Goal: Use online tool/utility: Utilize a website feature to perform a specific function

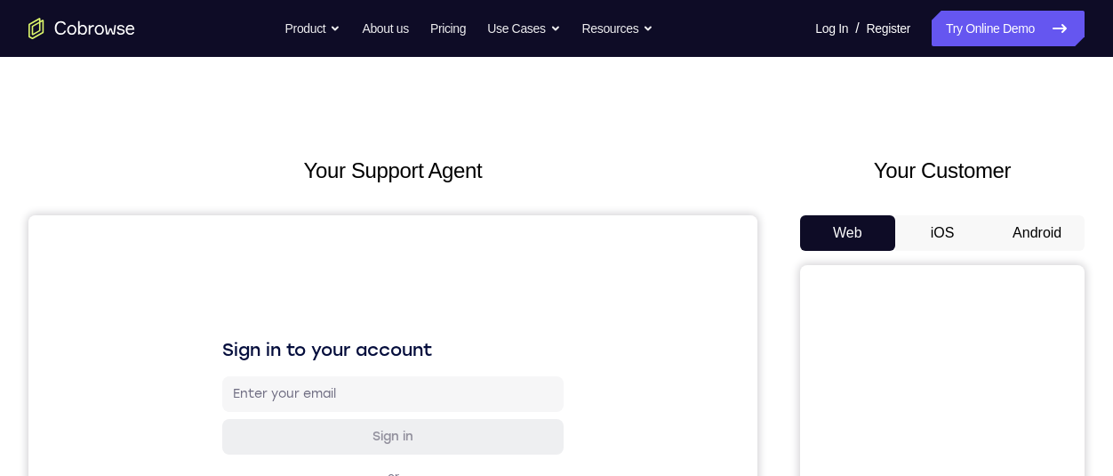
click at [1036, 224] on button "Android" at bounding box center [1036, 233] width 95 height 36
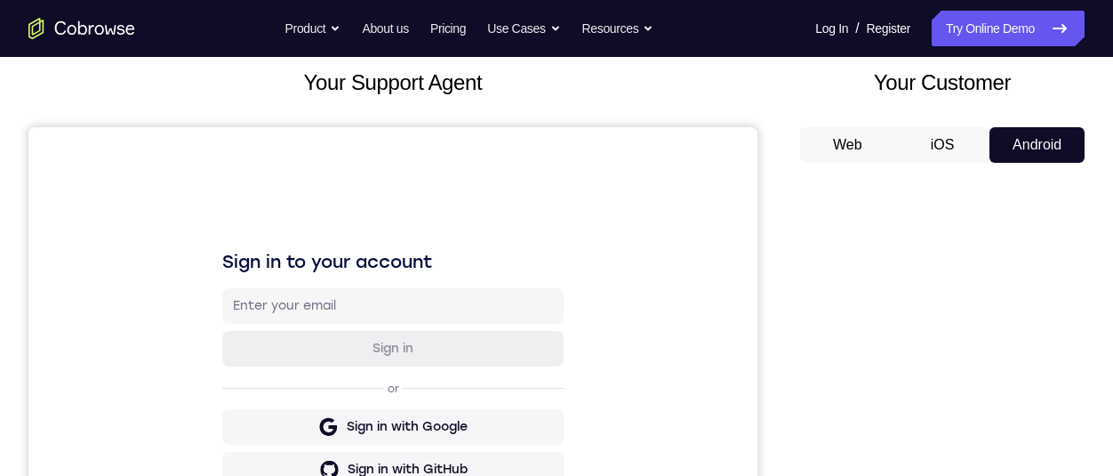
scroll to position [399, 0]
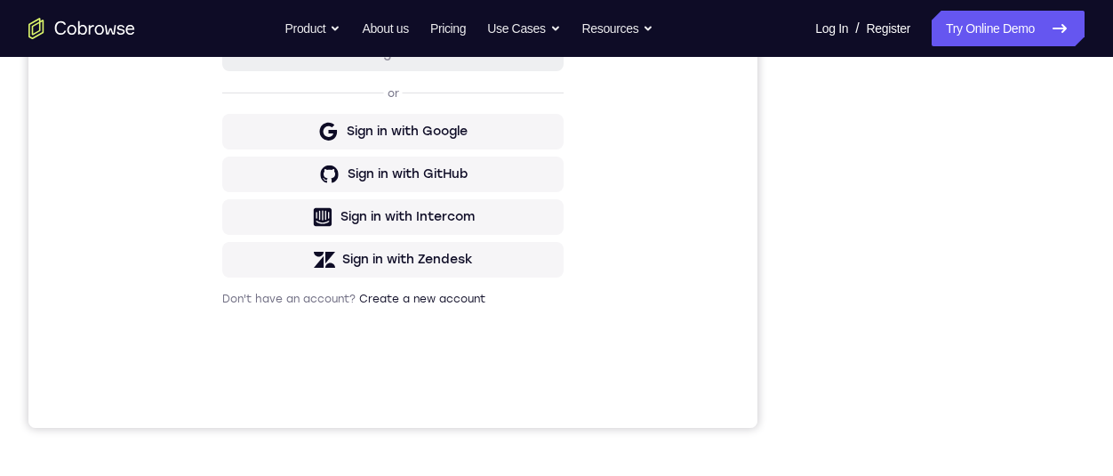
click at [33, 130] on div "Sign in to your account Sign in or Sign in with Google Sign in with GitHub Sign…" at bounding box center [392, 130] width 729 height 596
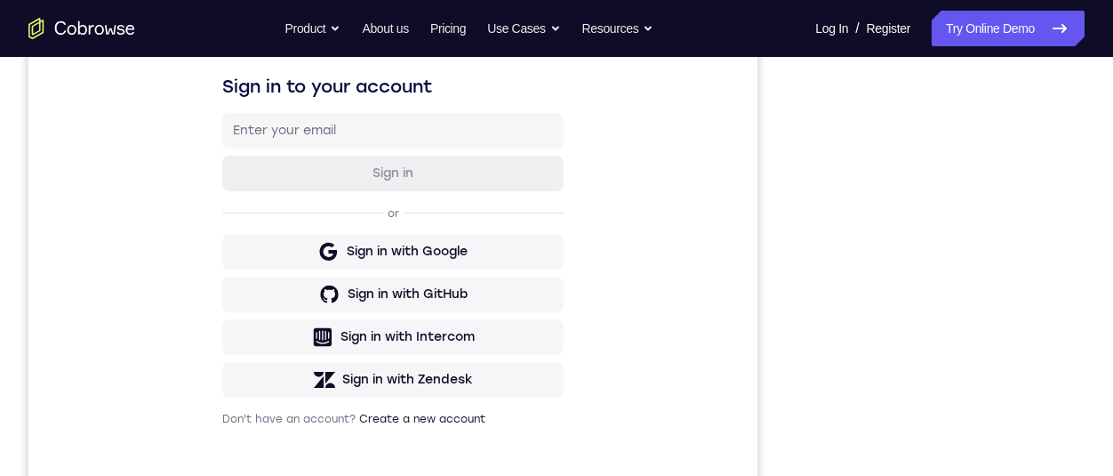
scroll to position [371, 0]
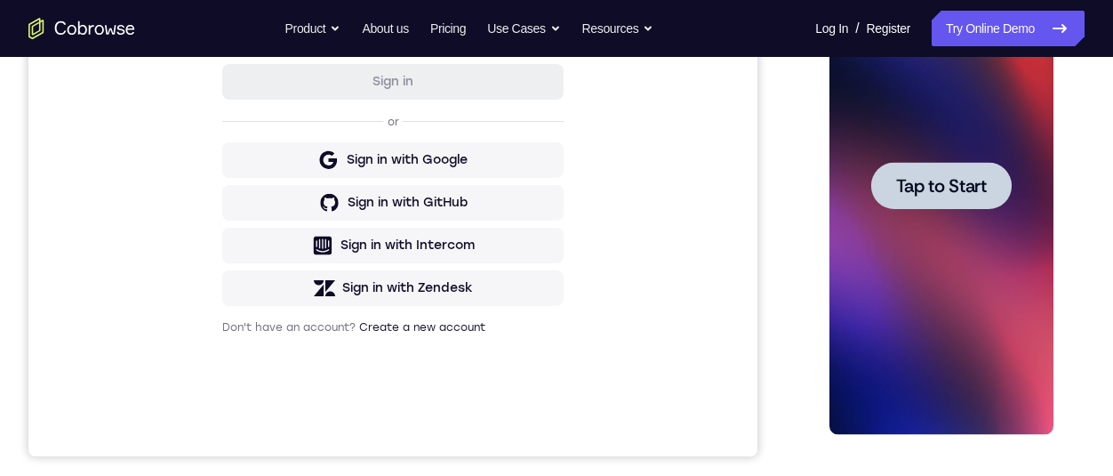
click at [926, 185] on span "Tap to Start" at bounding box center [940, 186] width 91 height 18
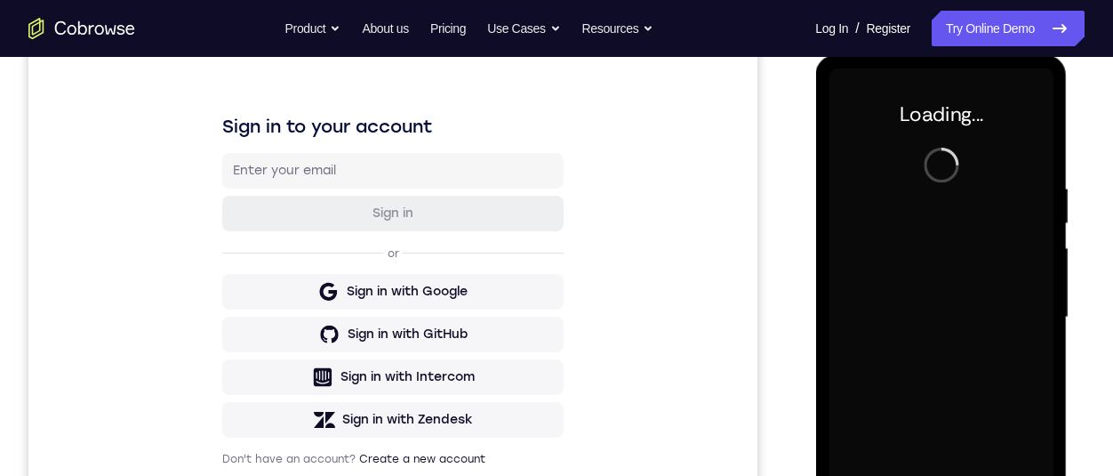
scroll to position [231, 0]
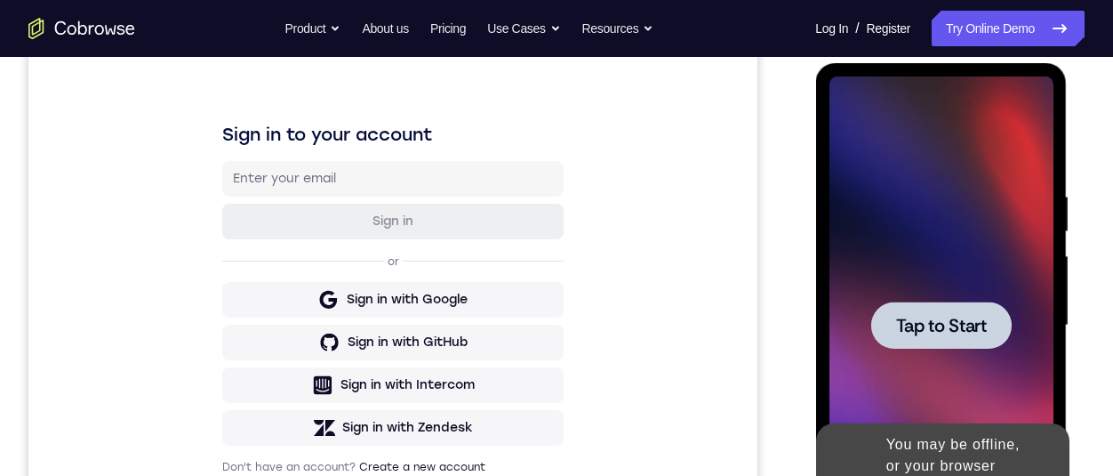
click at [975, 341] on div at bounding box center [940, 324] width 140 height 47
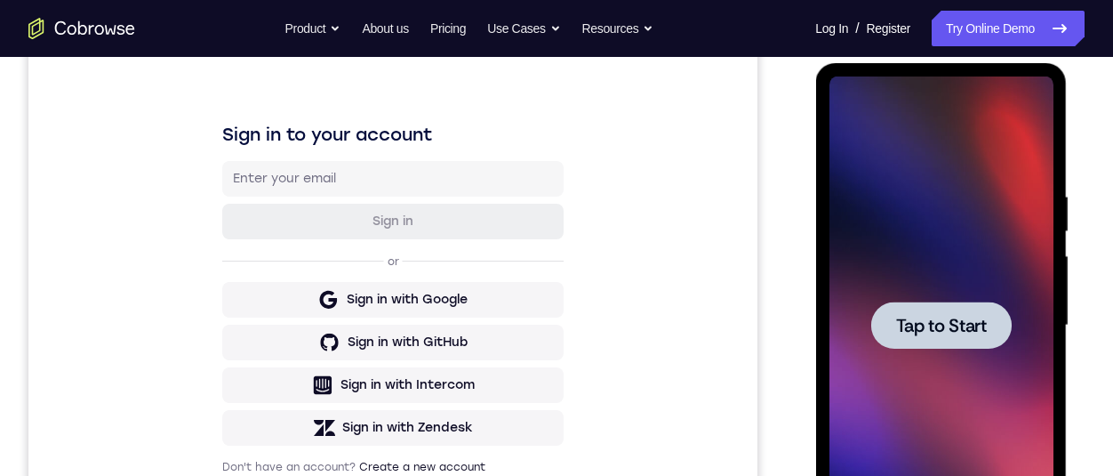
click at [971, 316] on span "Tap to Start" at bounding box center [940, 325] width 91 height 18
click at [961, 334] on span "Tap to Start" at bounding box center [940, 325] width 91 height 18
click at [968, 328] on span "Tap to Start" at bounding box center [940, 325] width 91 height 18
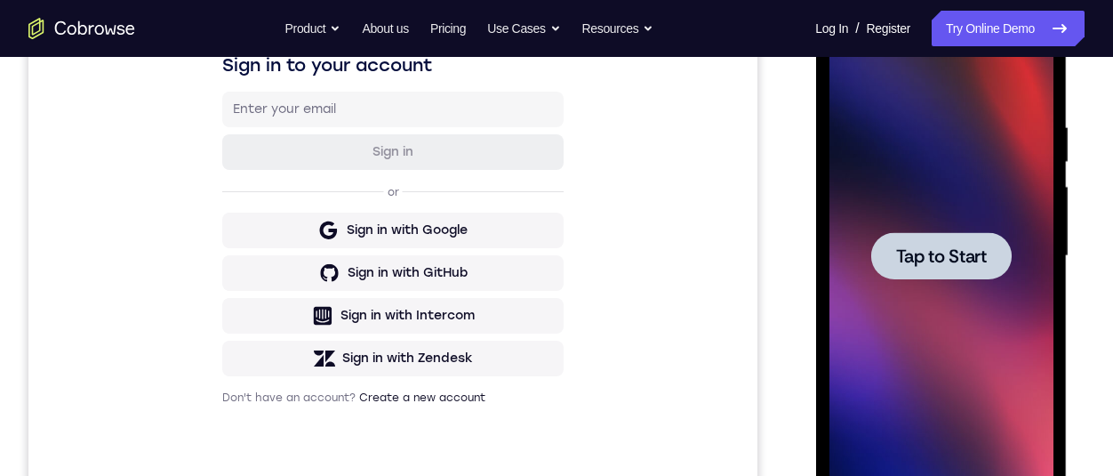
click at [960, 258] on span "Tap to Start" at bounding box center [940, 256] width 91 height 18
click at [932, 260] on span "Tap to Start" at bounding box center [940, 256] width 91 height 18
click at [908, 272] on div at bounding box center [940, 255] width 140 height 47
click at [953, 271] on div at bounding box center [940, 255] width 140 height 47
click at [948, 256] on span "Tap to Start" at bounding box center [940, 256] width 91 height 18
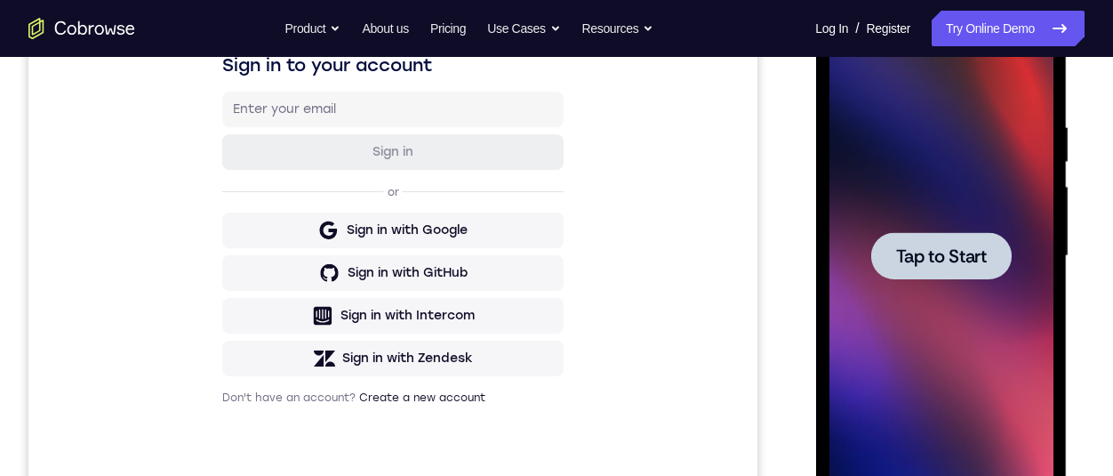
click at [939, 254] on span "Tap to Start" at bounding box center [940, 256] width 91 height 18
click at [966, 265] on span "Tap to Start" at bounding box center [940, 256] width 91 height 18
click at [972, 247] on span "Tap to Start" at bounding box center [940, 256] width 91 height 18
click at [976, 239] on div at bounding box center [940, 255] width 140 height 47
click at [928, 265] on span "Tap to Start" at bounding box center [940, 256] width 91 height 18
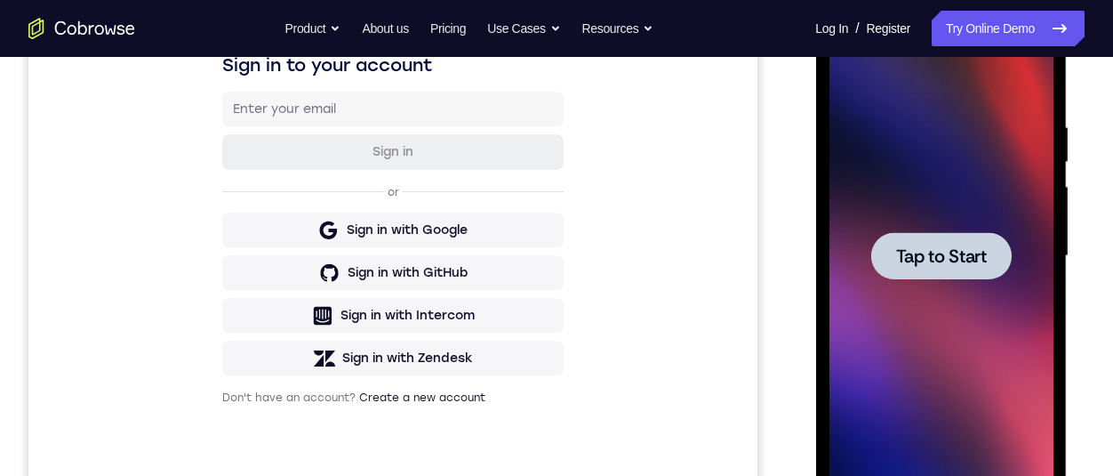
click at [929, 258] on span "Tap to Start" at bounding box center [940, 256] width 91 height 18
click at [1005, 243] on div at bounding box center [940, 255] width 140 height 47
click at [953, 249] on span "Tap to Start" at bounding box center [940, 256] width 91 height 18
click at [929, 256] on span "Tap to Start" at bounding box center [940, 256] width 91 height 18
click at [938, 253] on span "Tap to Start" at bounding box center [940, 256] width 91 height 18
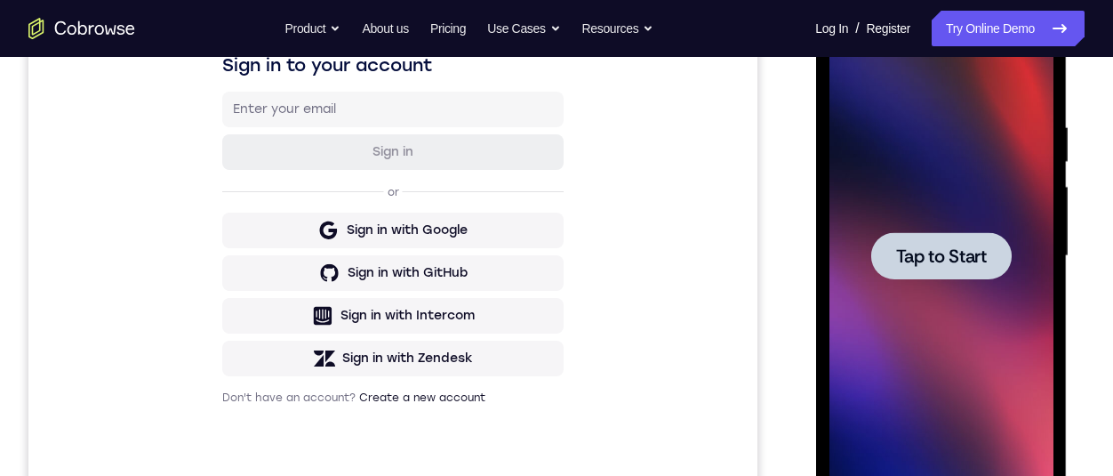
click at [961, 247] on span "Tap to Start" at bounding box center [940, 256] width 91 height 18
click at [988, 242] on div at bounding box center [940, 255] width 140 height 47
click at [920, 247] on span "Tap to Start" at bounding box center [940, 256] width 91 height 18
click at [939, 260] on span "Tap to Start" at bounding box center [940, 256] width 91 height 18
click at [942, 264] on span "Tap to Start" at bounding box center [940, 256] width 91 height 18
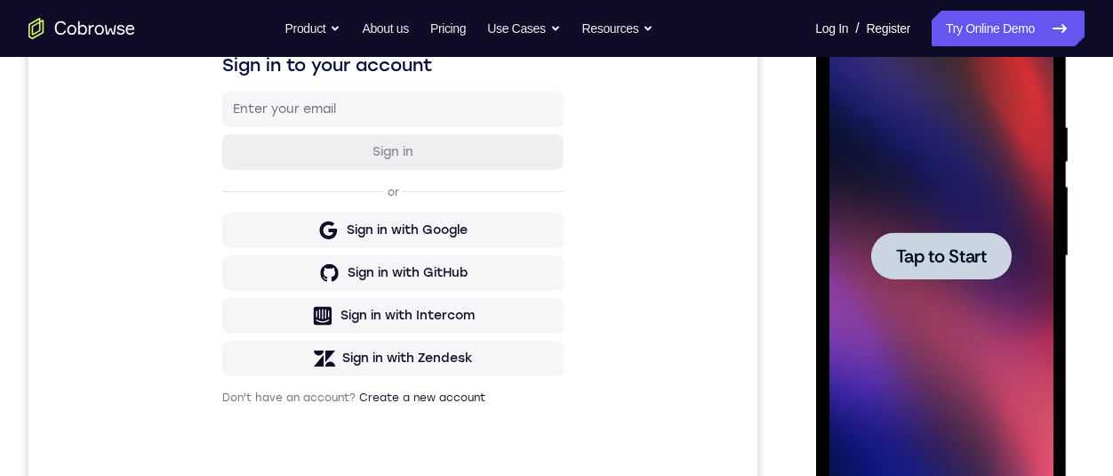
click at [927, 276] on div at bounding box center [940, 255] width 140 height 47
click at [946, 268] on div at bounding box center [940, 255] width 140 height 47
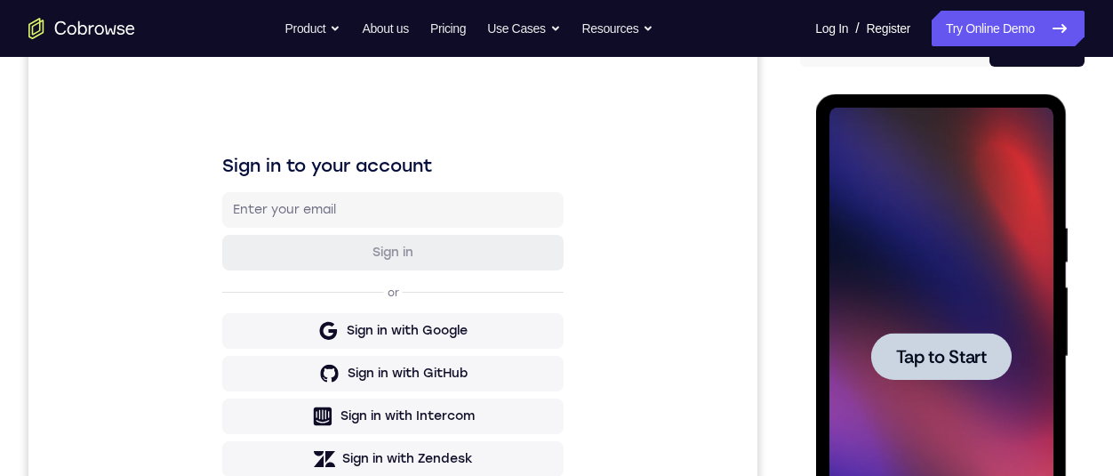
click at [932, 360] on span "Tap to Start" at bounding box center [940, 357] width 91 height 18
click at [936, 364] on span "Tap to Start" at bounding box center [940, 357] width 91 height 18
click at [944, 371] on div at bounding box center [940, 355] width 140 height 47
click at [946, 370] on div at bounding box center [940, 355] width 140 height 47
click at [947, 364] on span "Tap to Start" at bounding box center [940, 357] width 91 height 18
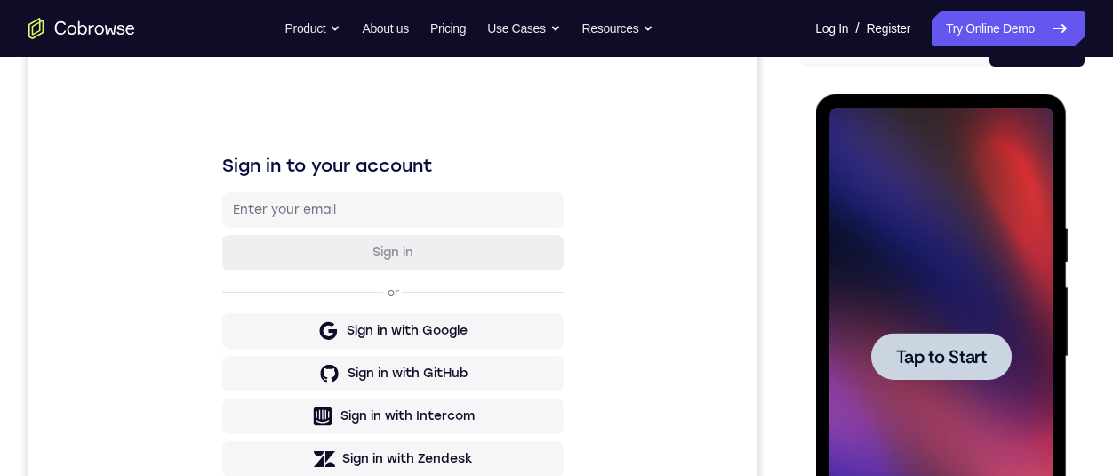
click at [946, 316] on div at bounding box center [940, 357] width 224 height 498
click at [942, 352] on span "Tap to Start" at bounding box center [940, 357] width 91 height 18
click at [944, 350] on span "Tap to Start" at bounding box center [940, 357] width 91 height 18
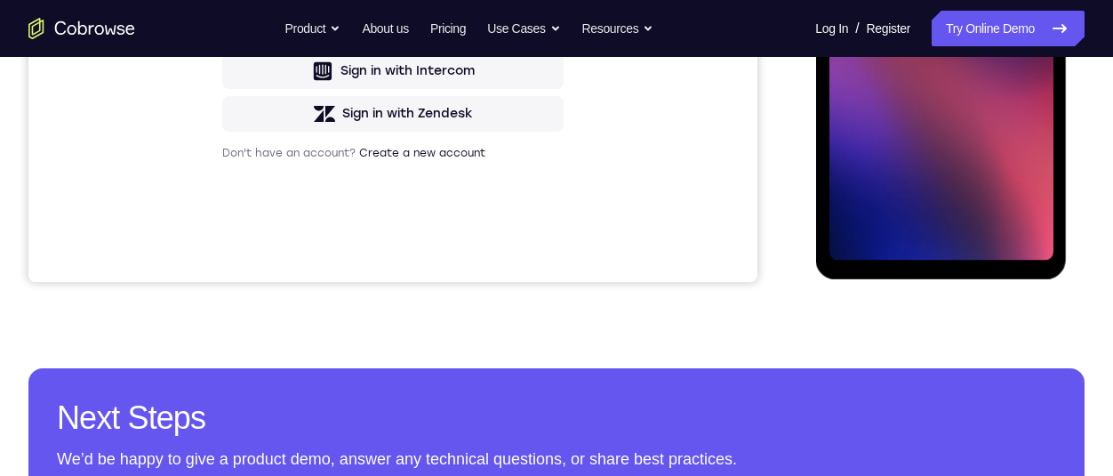
click at [969, 9] on span "Tap to Start" at bounding box center [940, 12] width 91 height 18
click at [975, 4] on span "Tap to Start" at bounding box center [940, 12] width 91 height 18
click at [980, 4] on span "Tap to Start" at bounding box center [940, 12] width 91 height 18
click at [980, 14] on span "Tap to Start" at bounding box center [940, 12] width 91 height 18
click at [971, 12] on span "Tap to Start" at bounding box center [940, 12] width 91 height 18
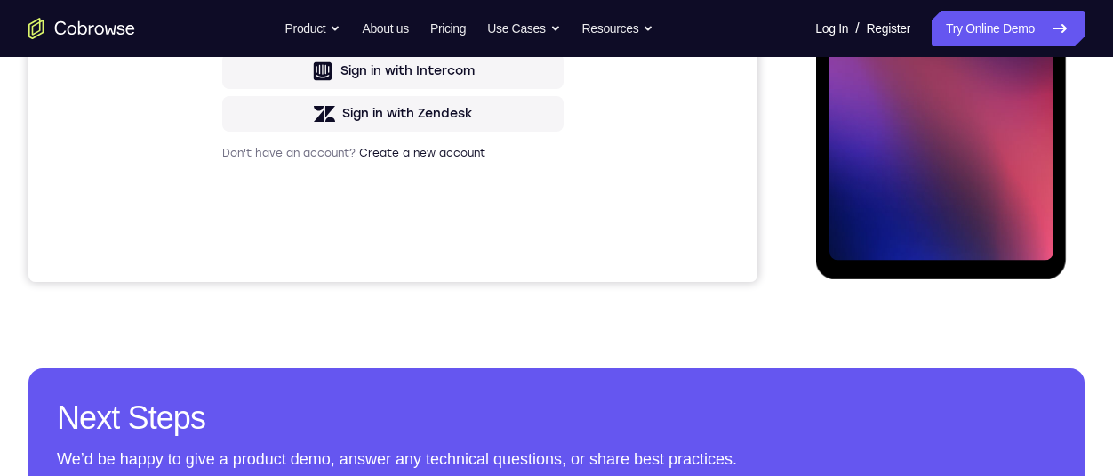
click at [973, 16] on span "Tap to Start" at bounding box center [940, 12] width 91 height 18
click at [967, 20] on span "Tap to Start" at bounding box center [940, 12] width 91 height 18
click at [934, 20] on span "Tap to Start" at bounding box center [940, 12] width 91 height 18
click at [937, 20] on span "Tap to Start" at bounding box center [940, 12] width 91 height 18
click at [928, 20] on span "Tap to Start" at bounding box center [940, 12] width 91 height 18
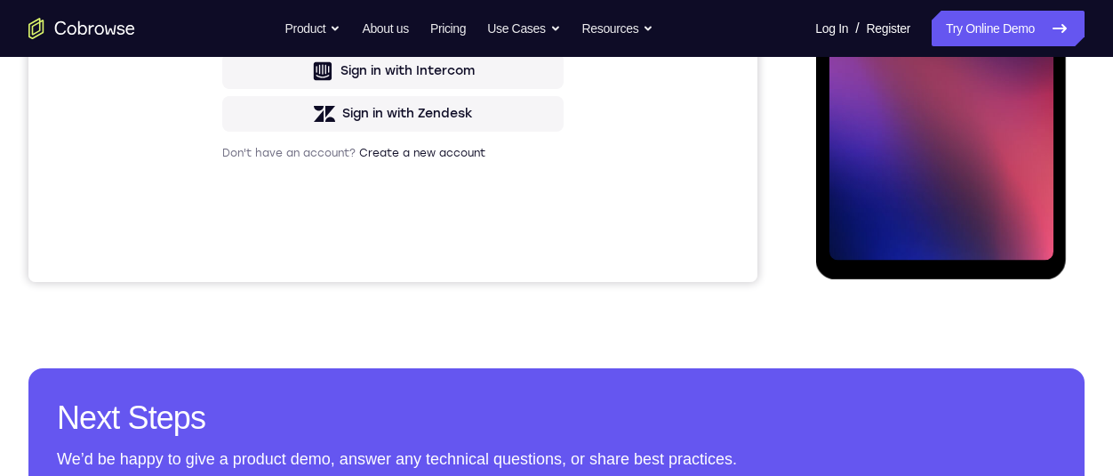
click at [914, 28] on div at bounding box center [940, 11] width 140 height 47
click at [916, 26] on div at bounding box center [940, 11] width 140 height 47
click at [926, 24] on div at bounding box center [940, 11] width 140 height 47
click at [936, 24] on div at bounding box center [940, 11] width 140 height 47
click at [952, 20] on span "Tap to Start" at bounding box center [940, 12] width 91 height 18
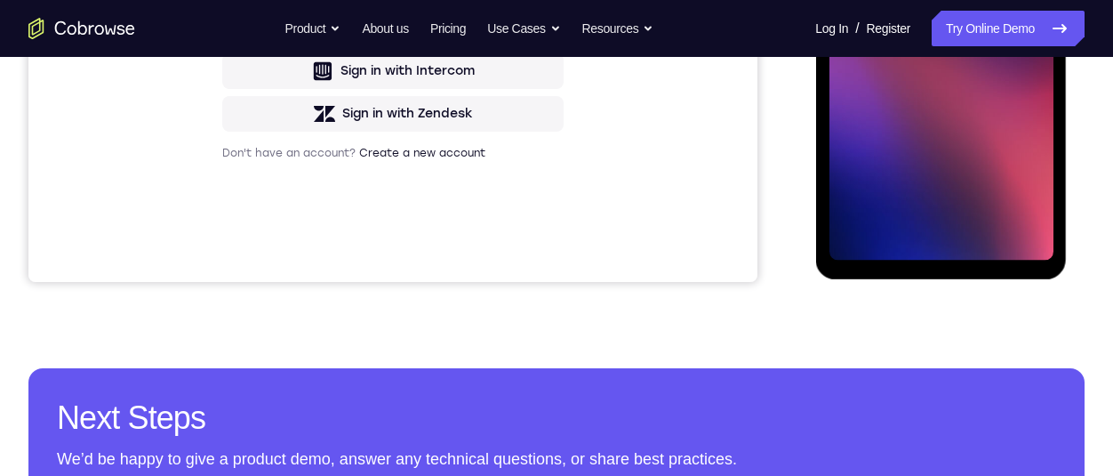
click at [956, 25] on div at bounding box center [940, 11] width 140 height 47
click at [960, 24] on div at bounding box center [940, 11] width 140 height 47
click at [968, 25] on div at bounding box center [940, 11] width 140 height 47
click at [964, 18] on span "Tap to Start" at bounding box center [940, 12] width 91 height 18
click at [909, 20] on span "Tap to Start" at bounding box center [940, 12] width 91 height 18
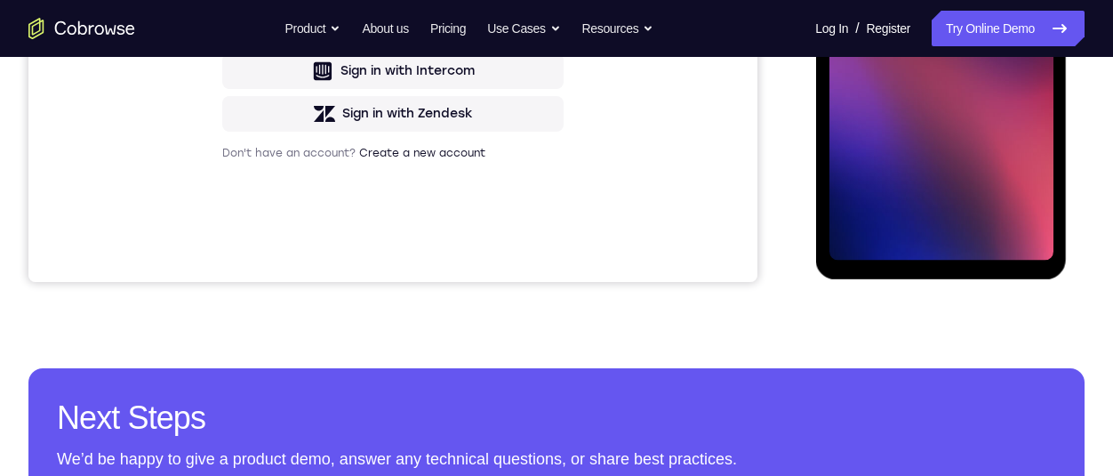
click at [923, 15] on span "Tap to Start" at bounding box center [940, 12] width 91 height 18
click at [946, 12] on span "Tap to Start" at bounding box center [940, 12] width 91 height 18
click at [961, 7] on span "Tap to Start" at bounding box center [940, 12] width 91 height 18
click at [972, 6] on span "Tap to Start" at bounding box center [940, 12] width 91 height 18
